Goal: Task Accomplishment & Management: Manage account settings

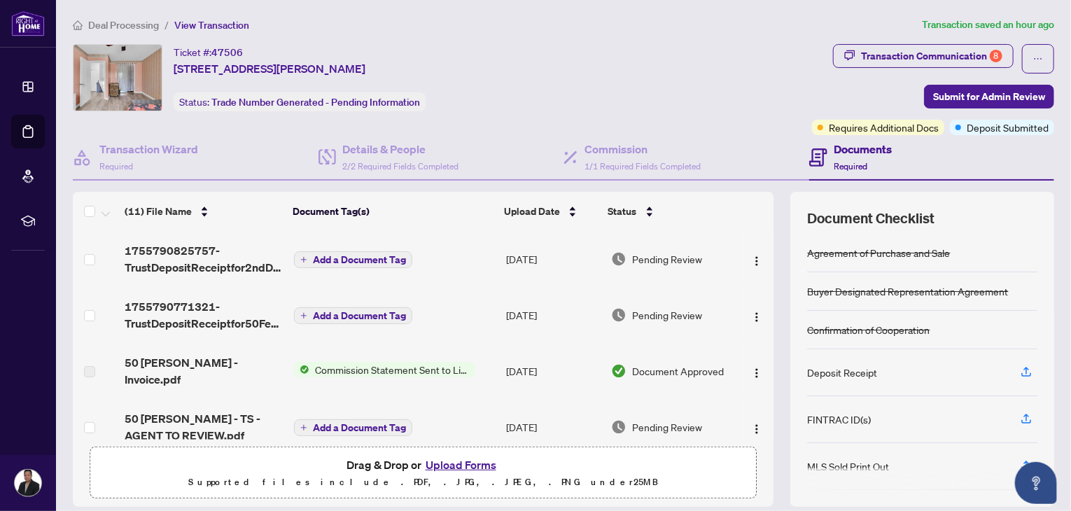
click at [854, 151] on h4 "Documents" at bounding box center [863, 149] width 58 height 17
click at [461, 465] on button "Upload Forms" at bounding box center [460, 465] width 79 height 18
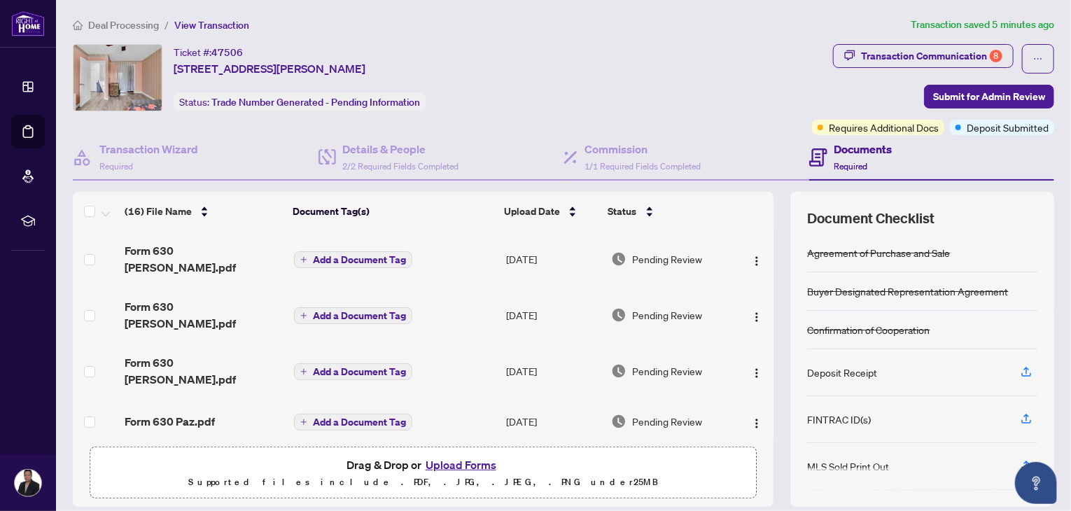
click at [450, 460] on button "Upload Forms" at bounding box center [460, 465] width 79 height 18
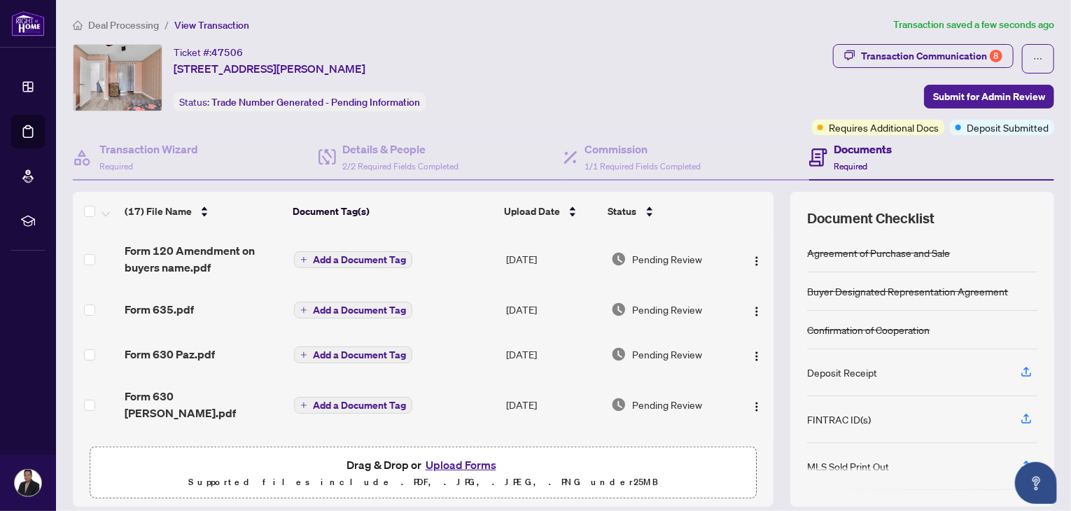
click at [404, 242] on td "Add a Document Tag" at bounding box center [394, 259] width 212 height 56
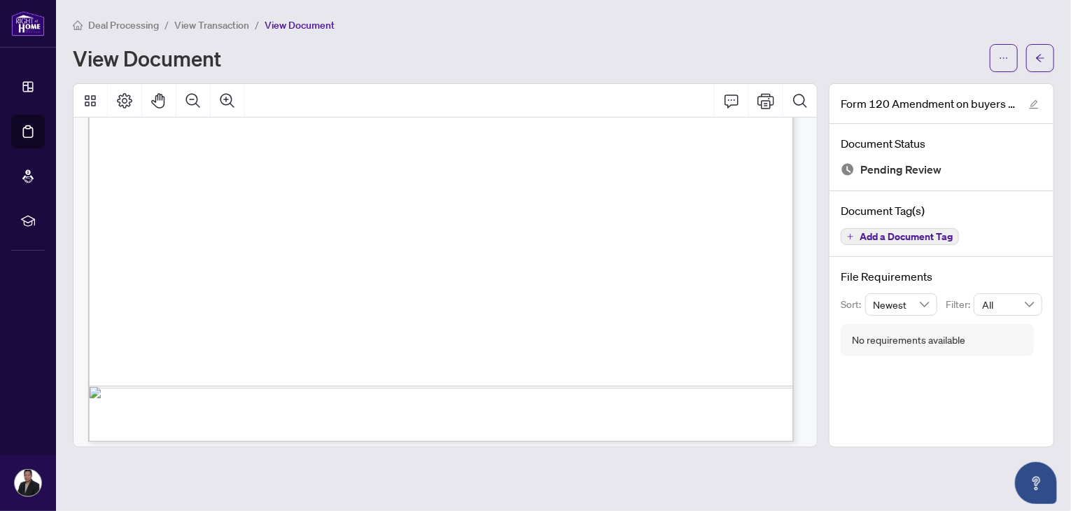
scroll to position [1558, 0]
click at [1044, 57] on icon "arrow-left" at bounding box center [1040, 58] width 10 height 10
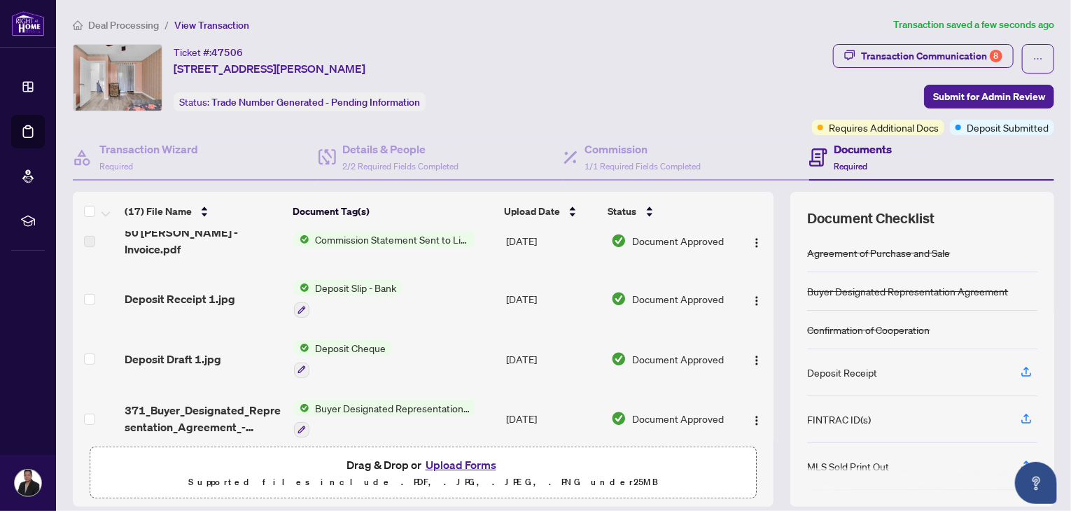
scroll to position [712, 0]
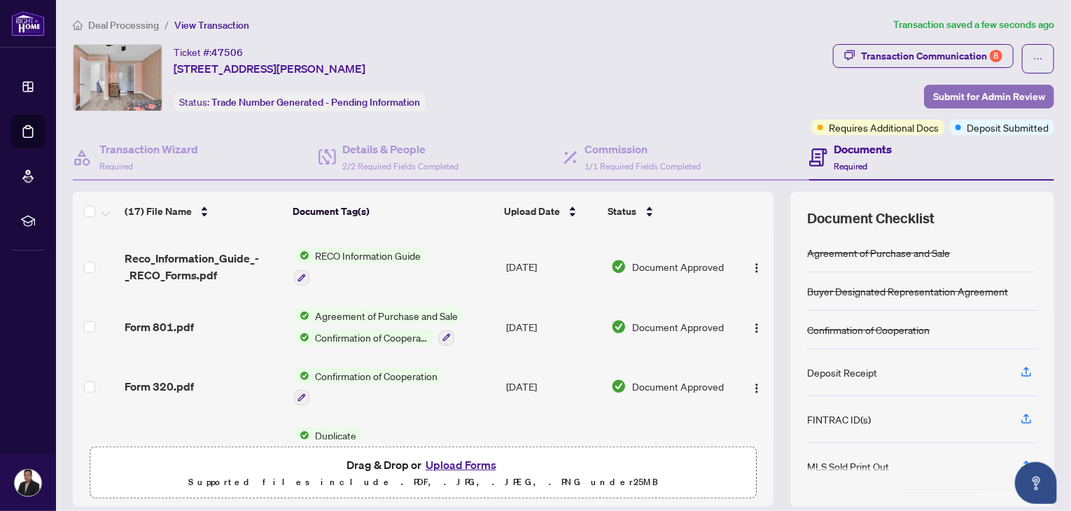
click at [935, 93] on span "Submit for Admin Review" at bounding box center [989, 96] width 112 height 22
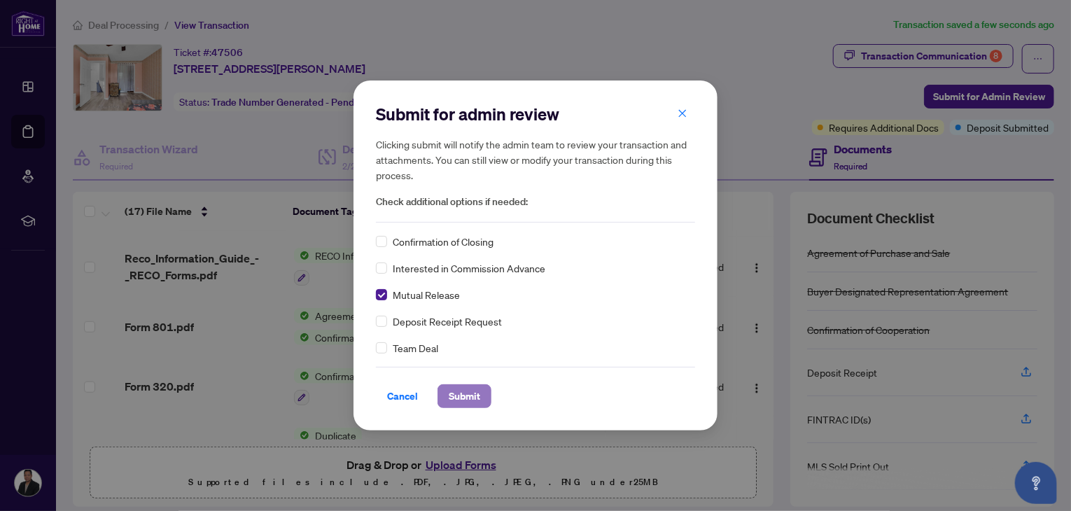
click at [456, 395] on span "Submit" at bounding box center [464, 396] width 31 height 22
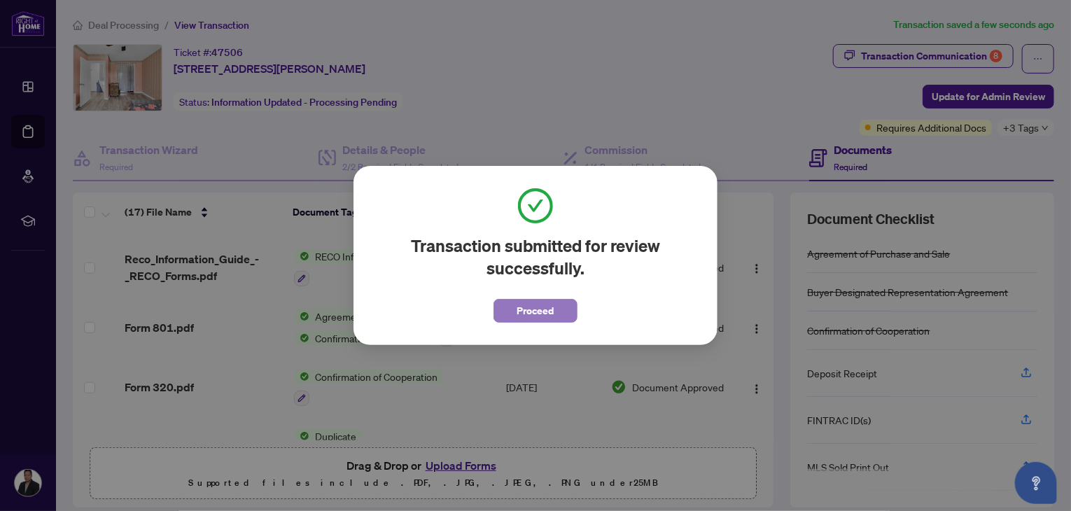
click at [541, 314] on span "Proceed" at bounding box center [535, 311] width 37 height 22
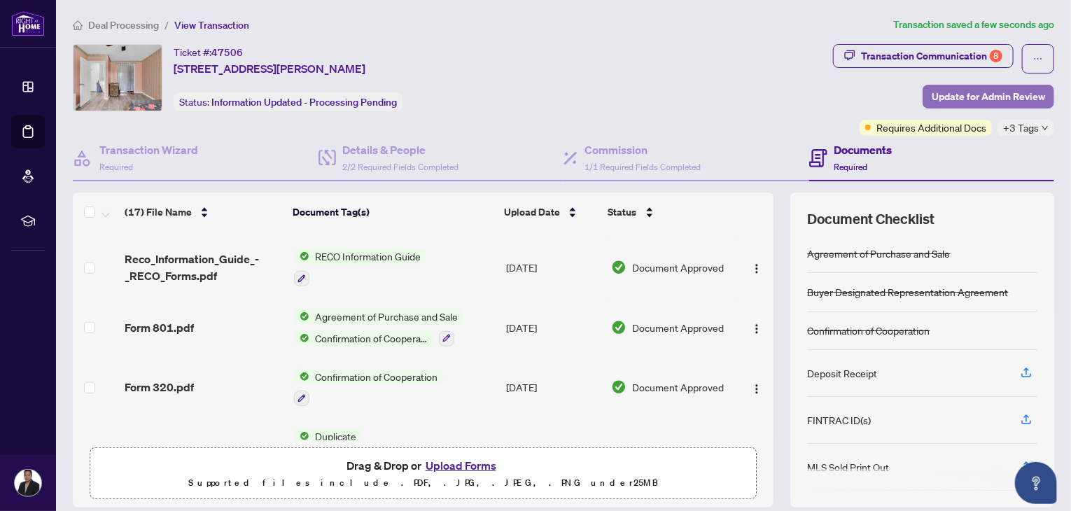
click at [957, 90] on span "Update for Admin Review" at bounding box center [987, 96] width 113 height 22
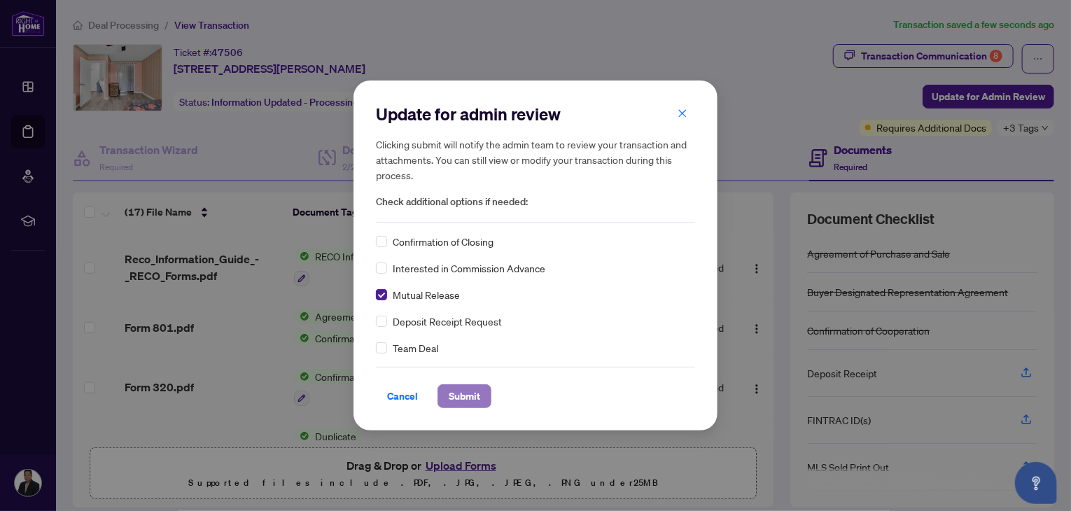
click at [463, 395] on span "Submit" at bounding box center [464, 396] width 31 height 22
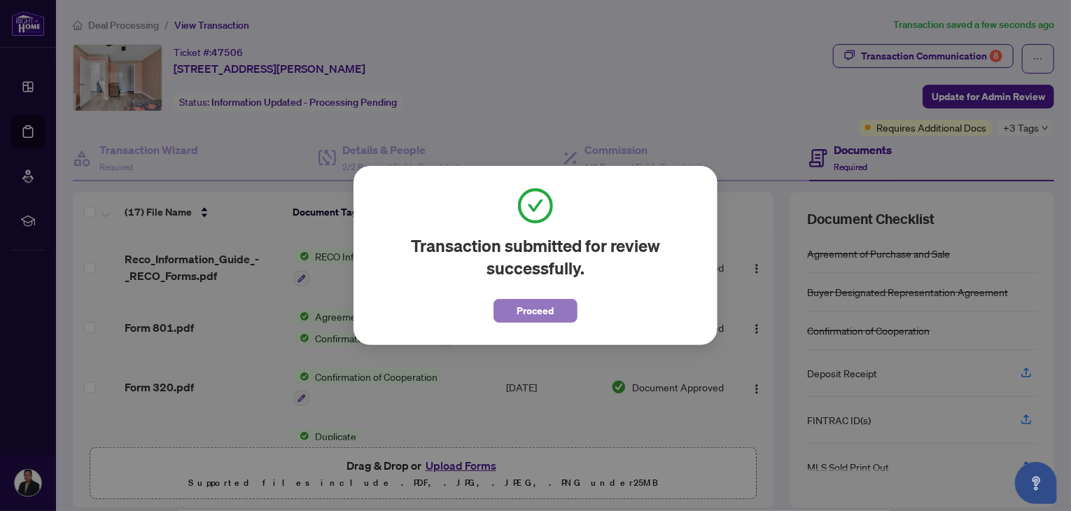
click at [530, 306] on span "Proceed" at bounding box center [535, 311] width 37 height 22
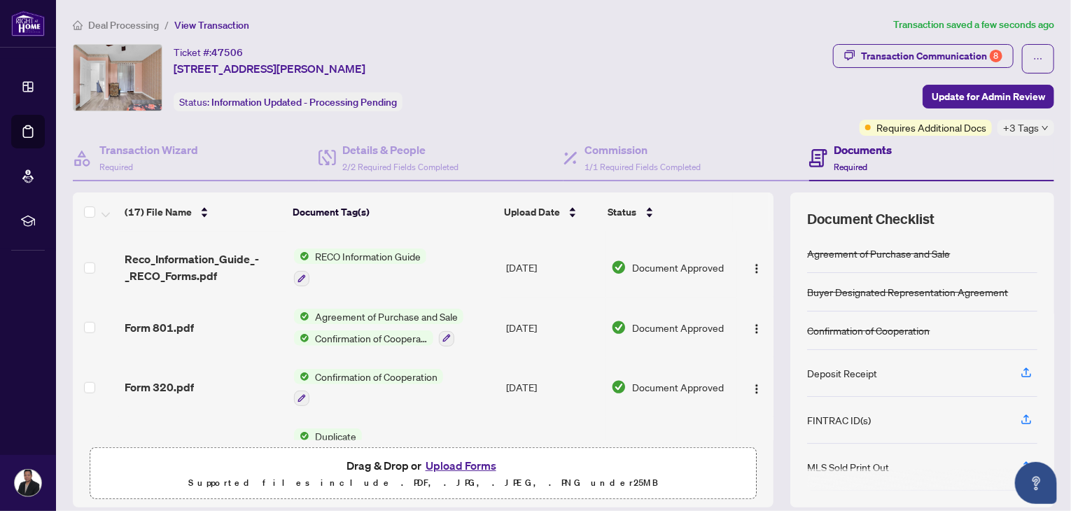
scroll to position [0, 0]
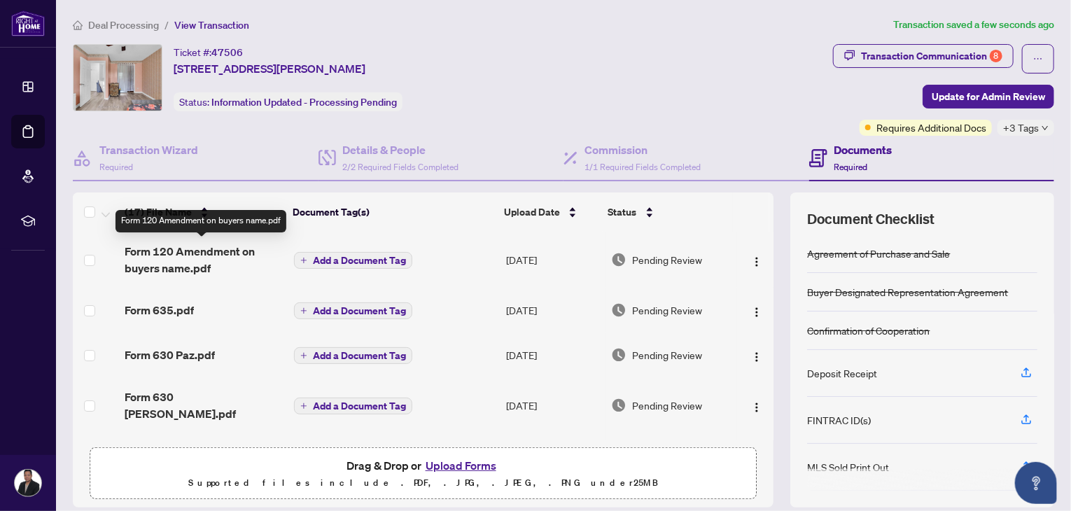
click at [181, 261] on span "Form 120 Amendment on buyers name.pdf" at bounding box center [204, 260] width 158 height 34
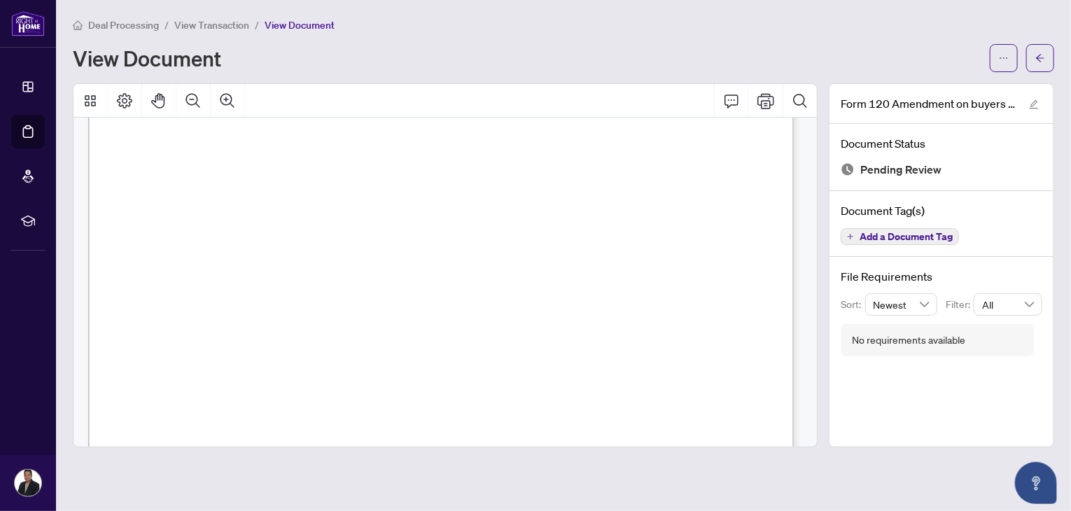
scroll to position [1208, 0]
